Goal: Book appointment/travel/reservation

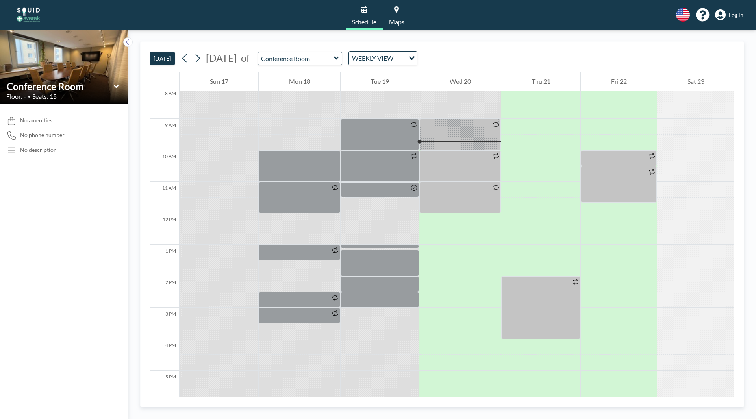
scroll to position [284, 0]
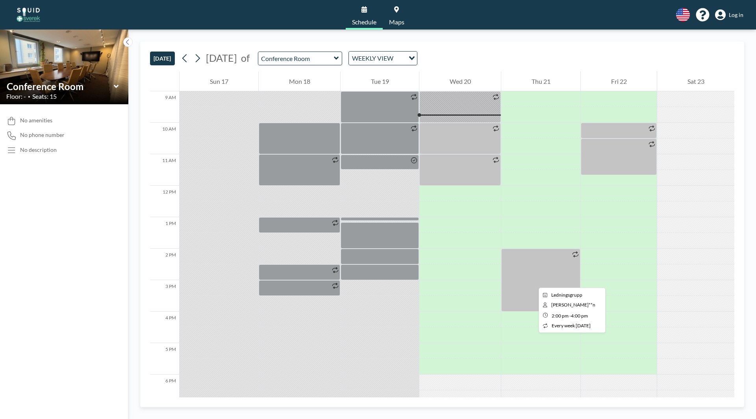
click at [532, 281] on div at bounding box center [540, 280] width 79 height 63
click at [532, 287] on div at bounding box center [540, 280] width 79 height 63
drag, startPoint x: 551, startPoint y: 273, endPoint x: 522, endPoint y: 273, distance: 28.4
click at [522, 273] on div at bounding box center [540, 280] width 79 height 63
click at [525, 275] on div at bounding box center [540, 280] width 79 height 63
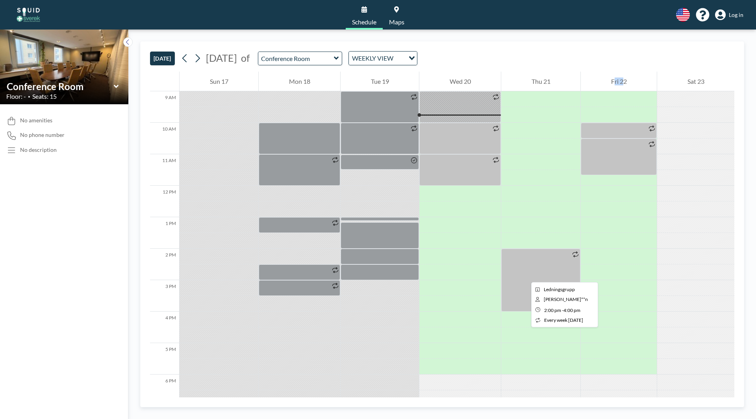
click at [525, 275] on div at bounding box center [540, 280] width 79 height 63
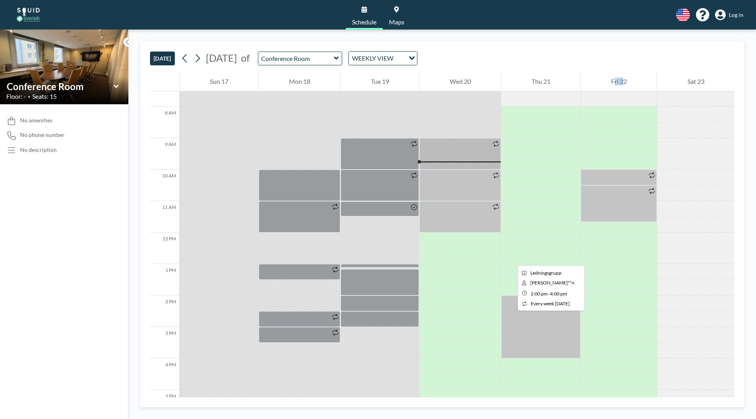
scroll to position [165, 0]
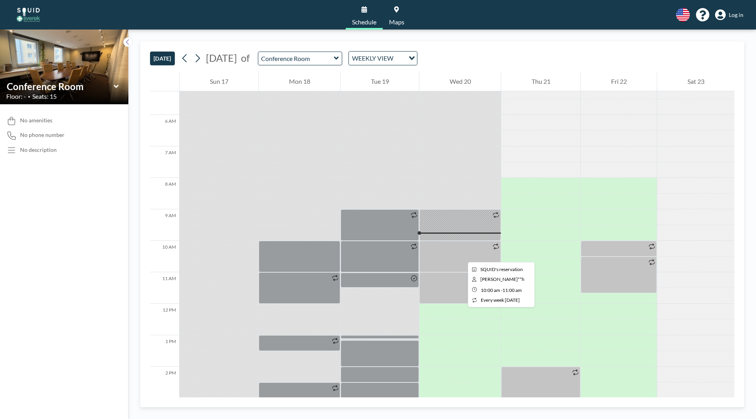
click at [462, 255] on div at bounding box center [460, 257] width 82 height 32
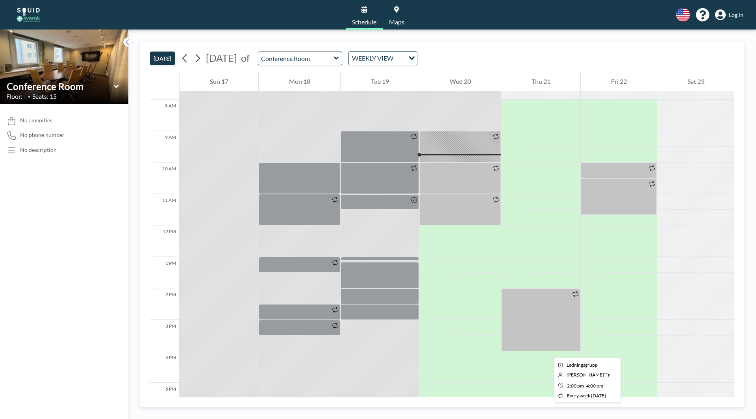
scroll to position [244, 0]
click at [544, 336] on div at bounding box center [540, 319] width 79 height 63
click at [545, 333] on div at bounding box center [540, 319] width 79 height 63
click at [532, 339] on div at bounding box center [540, 319] width 79 height 63
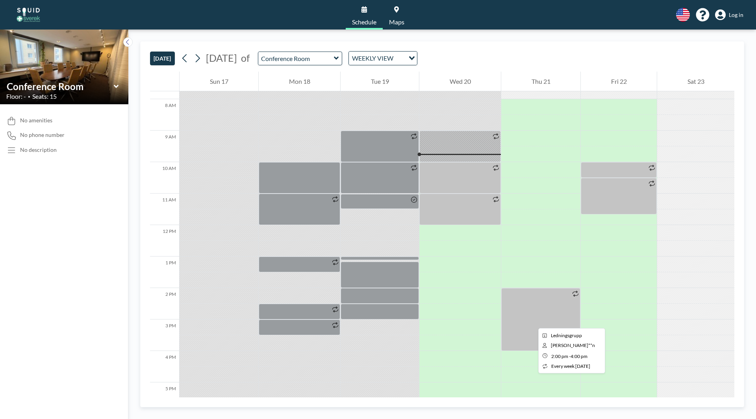
click at [532, 321] on div at bounding box center [540, 319] width 79 height 63
click at [737, 9] on div "English Polski 日本語 Española Log in" at bounding box center [707, 15] width 74 height 14
click at [733, 15] on span "Log in" at bounding box center [736, 14] width 15 height 7
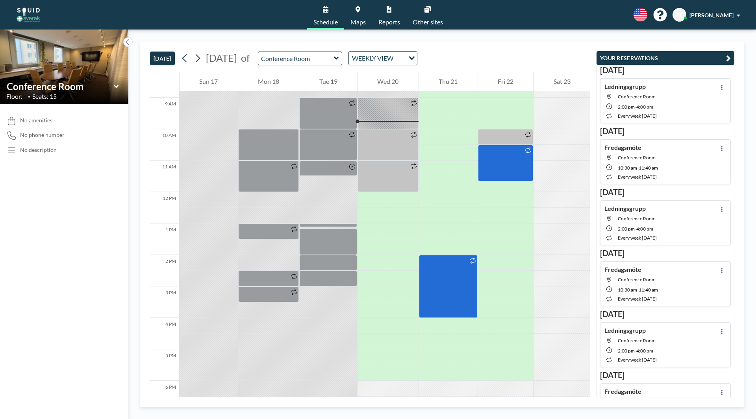
scroll to position [284, 0]
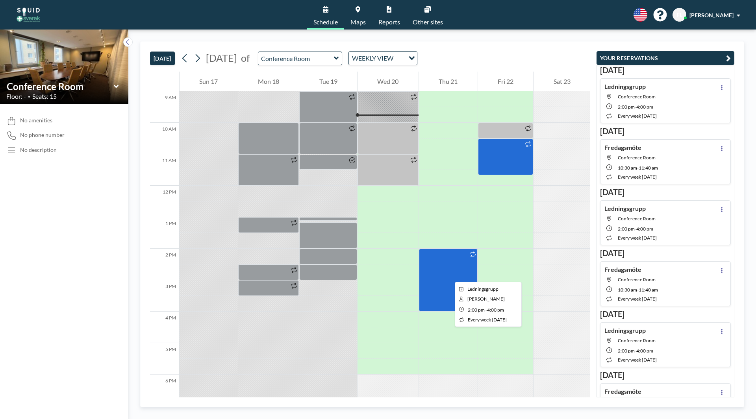
click at [449, 275] on div at bounding box center [448, 280] width 59 height 63
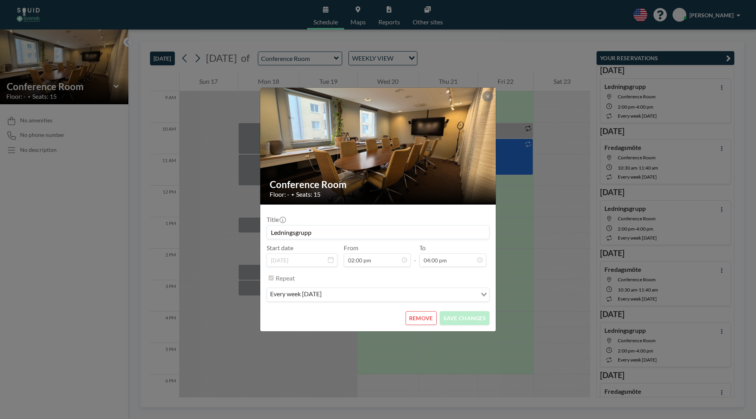
click at [449, 275] on div "Repeat" at bounding box center [383, 278] width 214 height 13
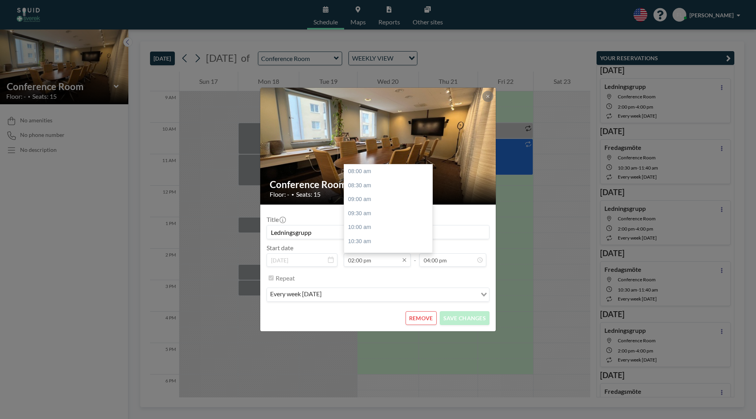
scroll to position [168, 0]
click at [380, 263] on input "02:00 pm" at bounding box center [377, 260] width 67 height 13
click at [374, 182] on div "01:00 pm" at bounding box center [390, 183] width 92 height 14
type input "01:00 pm"
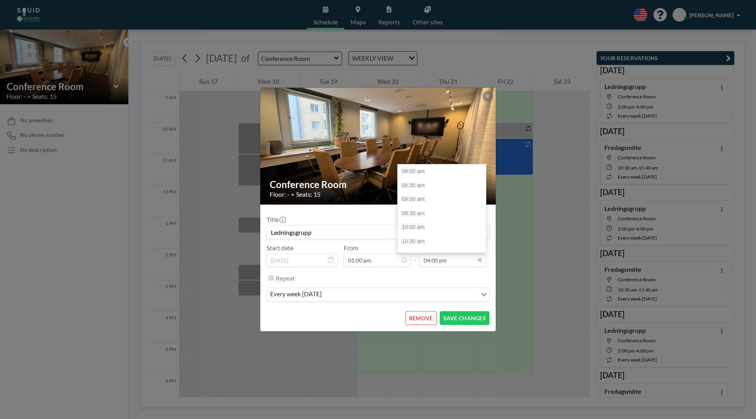
click at [451, 260] on input "04:00 pm" at bounding box center [452, 260] width 67 height 13
click at [429, 203] on div "03:00 pm" at bounding box center [444, 201] width 92 height 14
type input "03:00 pm"
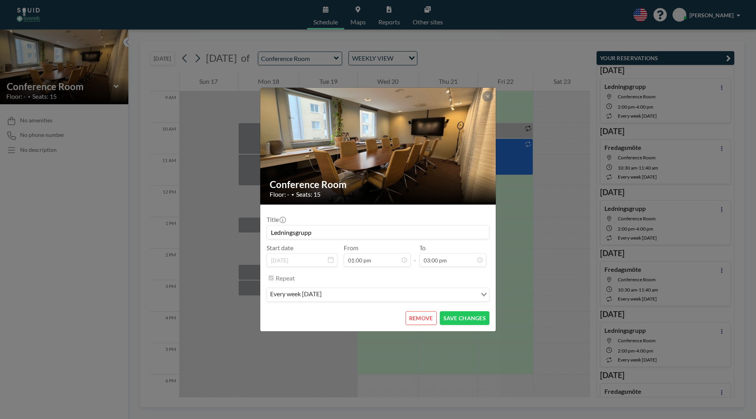
scroll to position [196, 0]
click at [479, 318] on button "SAVE CHANGES" at bounding box center [465, 319] width 50 height 14
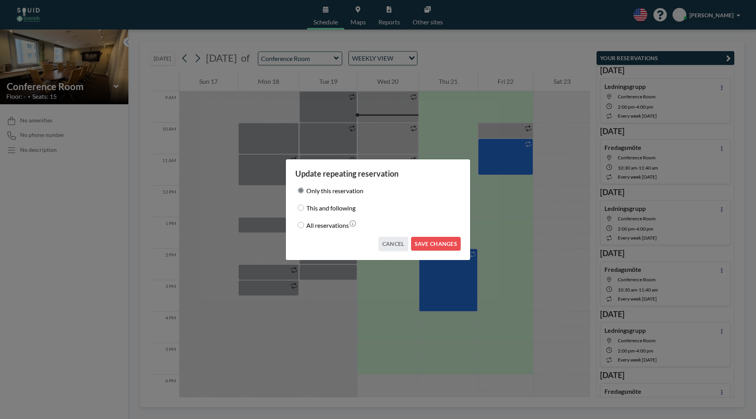
click at [298, 209] on input "This and following" at bounding box center [301, 208] width 6 height 6
radio input "true"
click at [303, 225] on input "All reservations" at bounding box center [301, 225] width 6 height 6
radio input "true"
click at [445, 245] on button "SAVE CHANGES" at bounding box center [436, 244] width 50 height 14
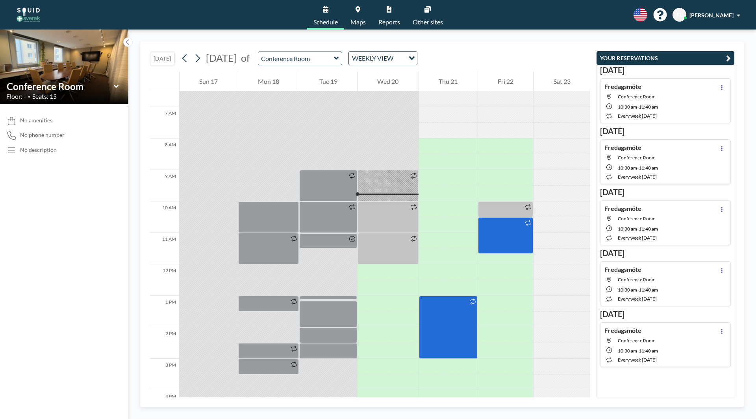
scroll to position [284, 0]
